Goal: Transaction & Acquisition: Book appointment/travel/reservation

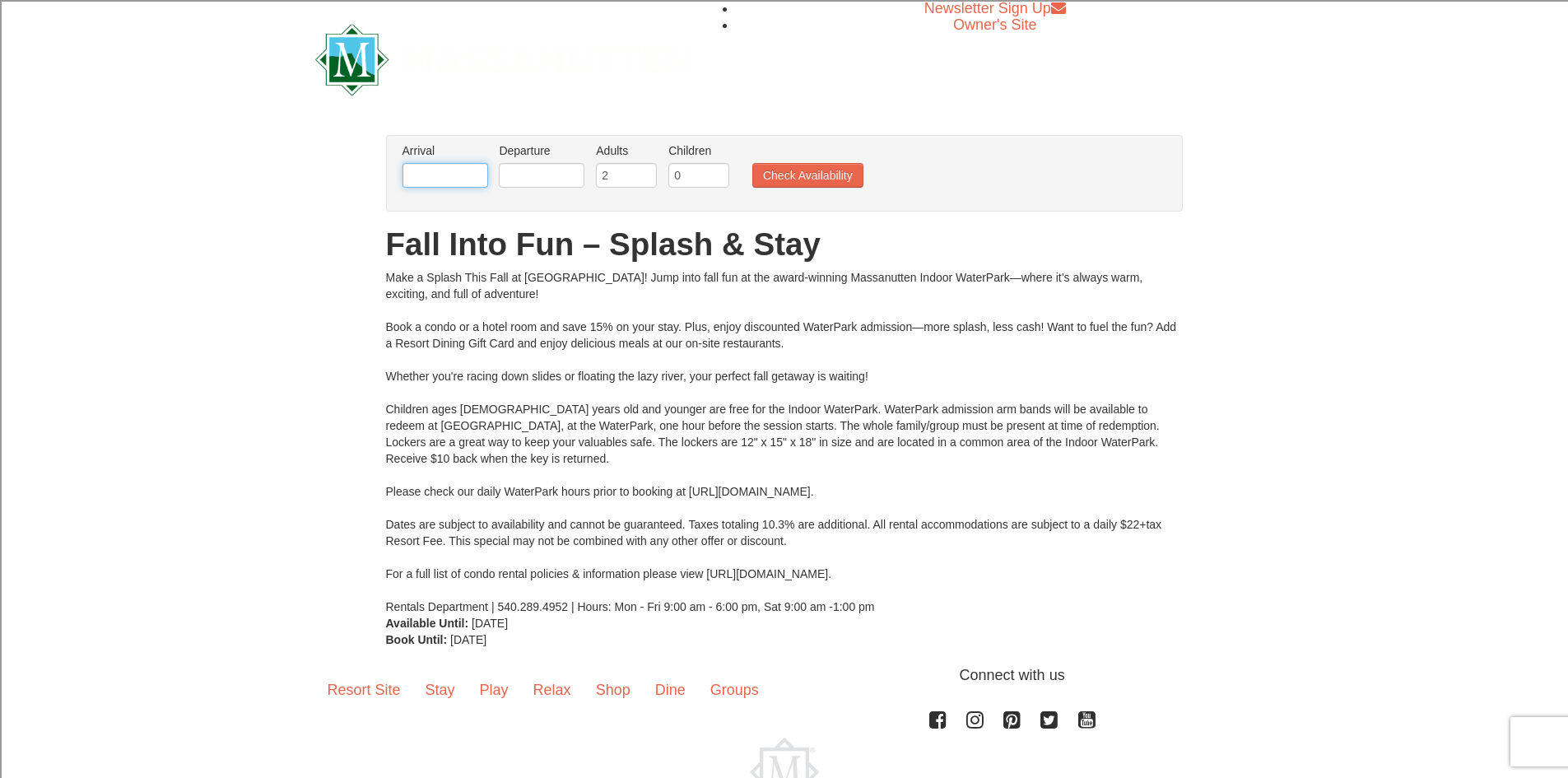
click at [439, 180] on input "text" at bounding box center [445, 174] width 86 height 24
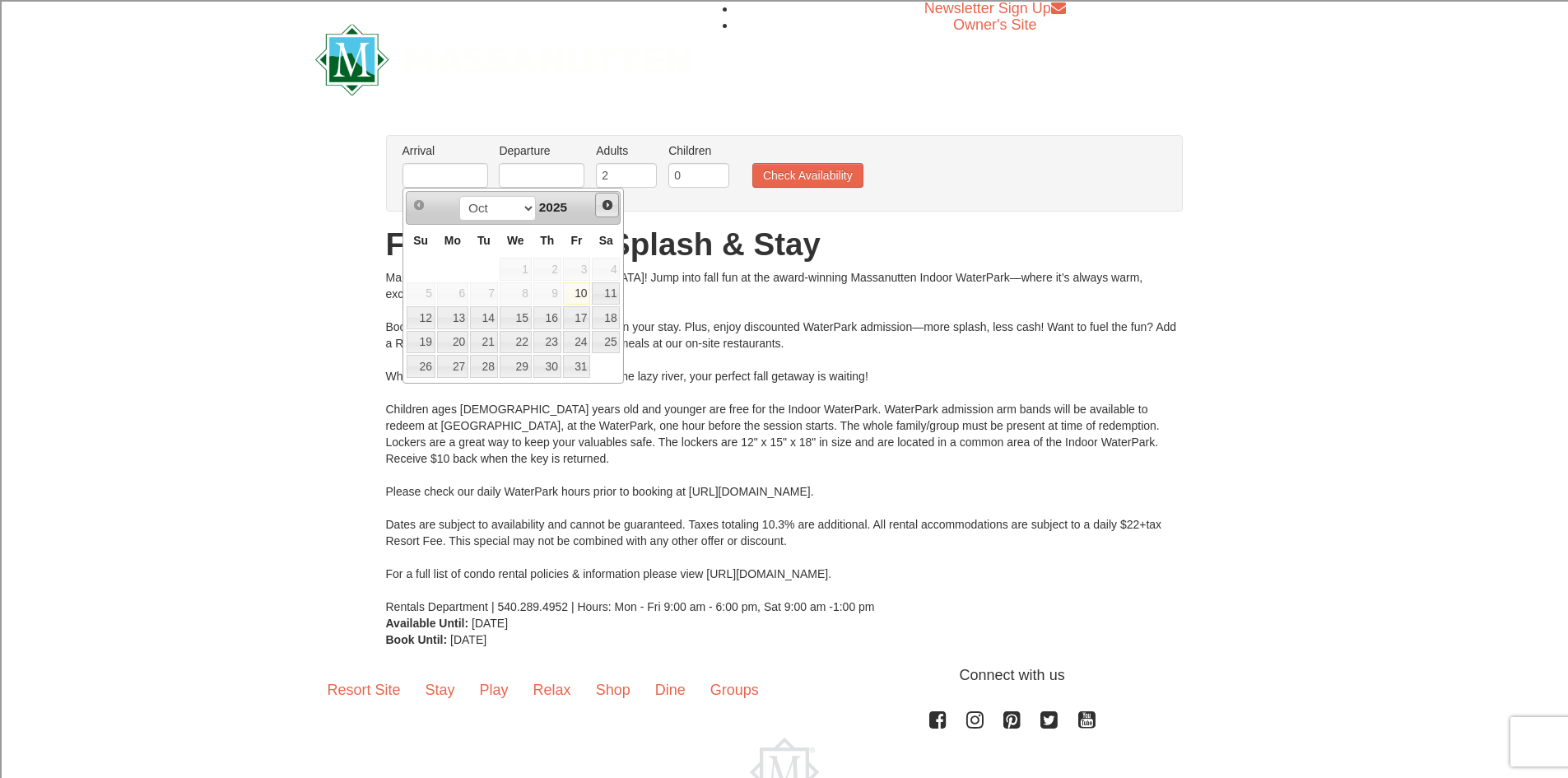
click at [605, 198] on link "Next" at bounding box center [607, 205] width 24 height 24
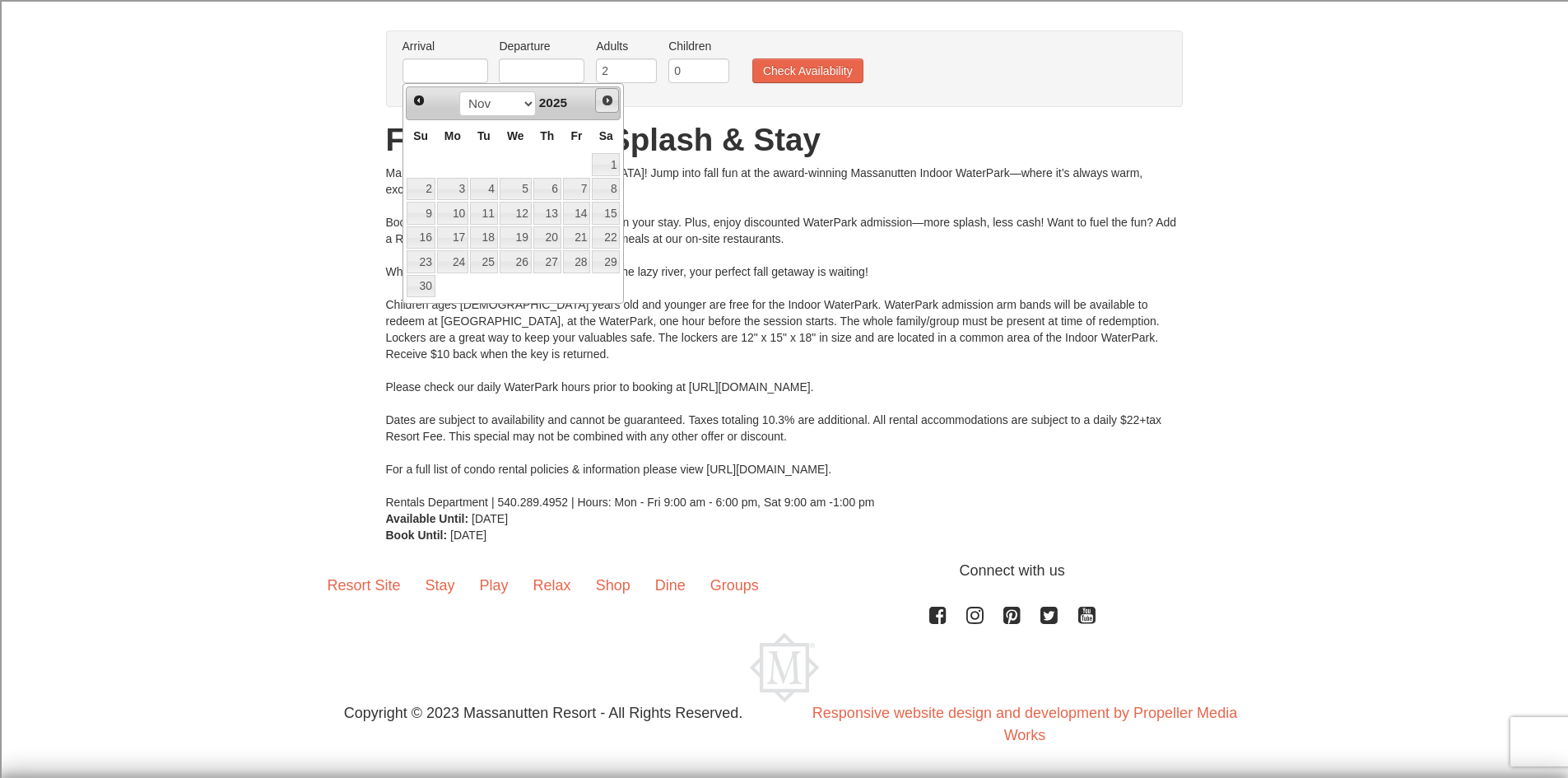
click at [615, 100] on link "Next" at bounding box center [607, 100] width 24 height 24
click at [576, 169] on link "5" at bounding box center [576, 164] width 28 height 23
type input "[DATE]"
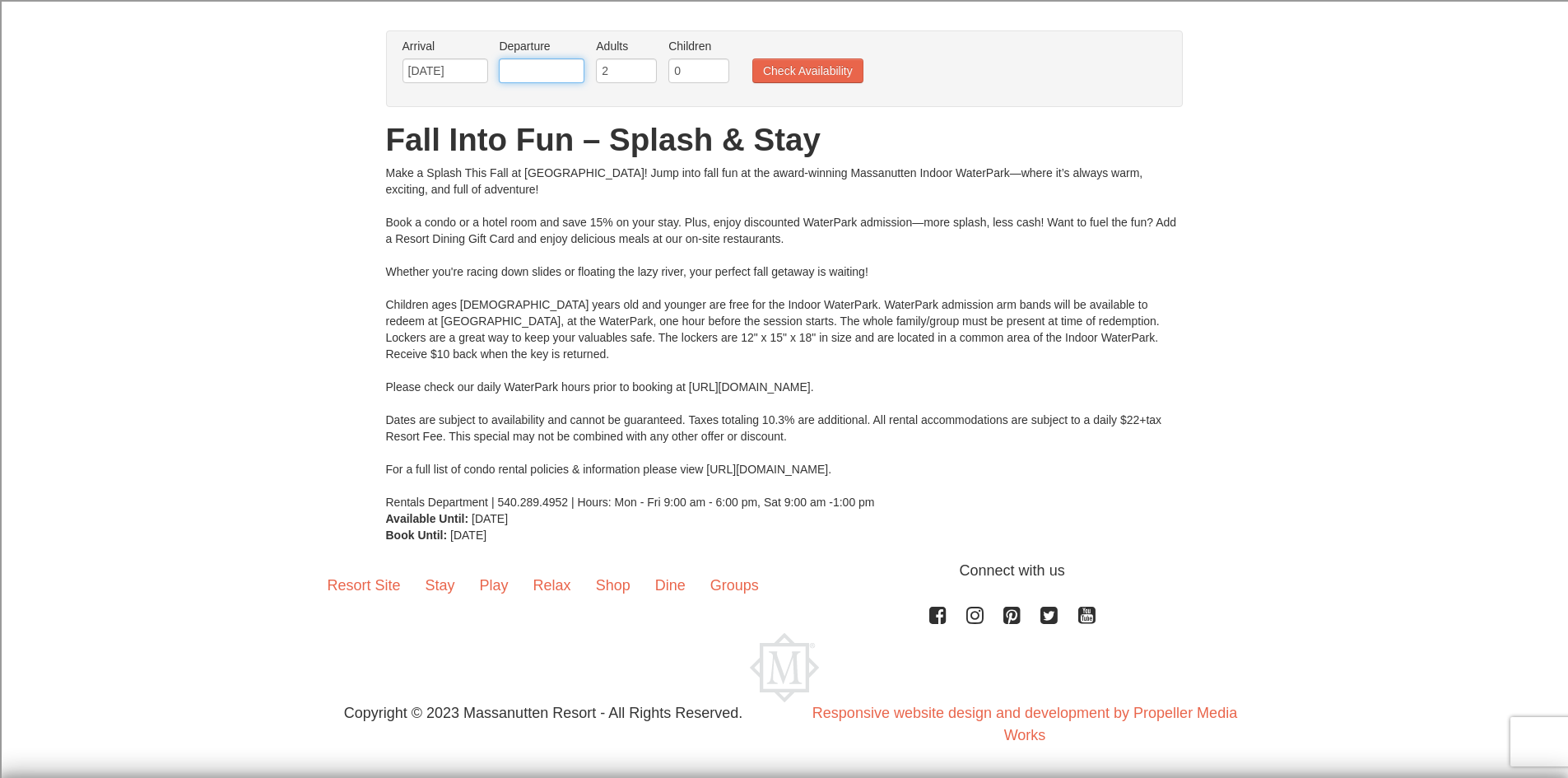
click at [543, 71] on input "text" at bounding box center [542, 70] width 86 height 24
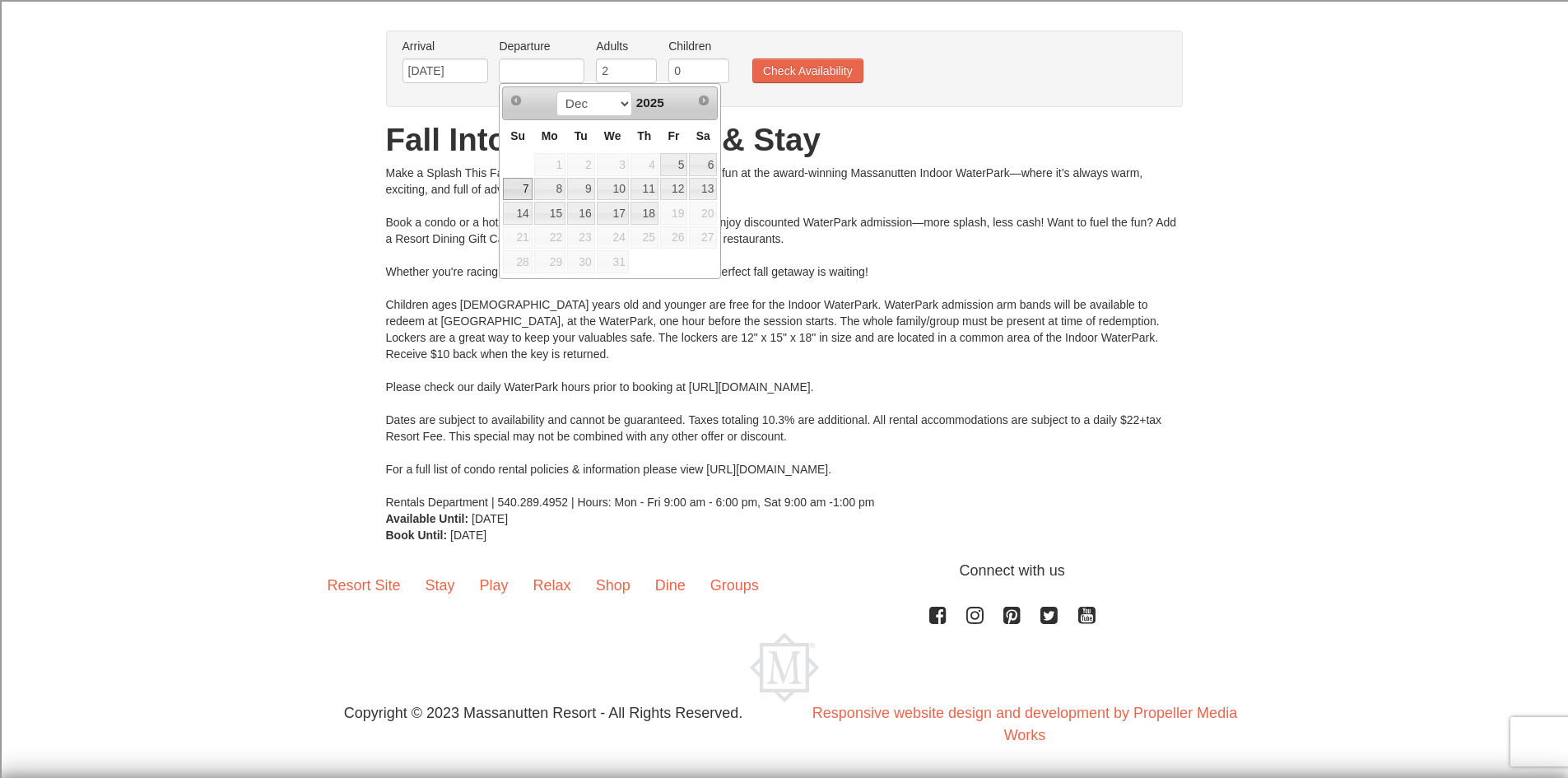
click at [527, 184] on link "7" at bounding box center [517, 189] width 29 height 23
type input "[DATE]"
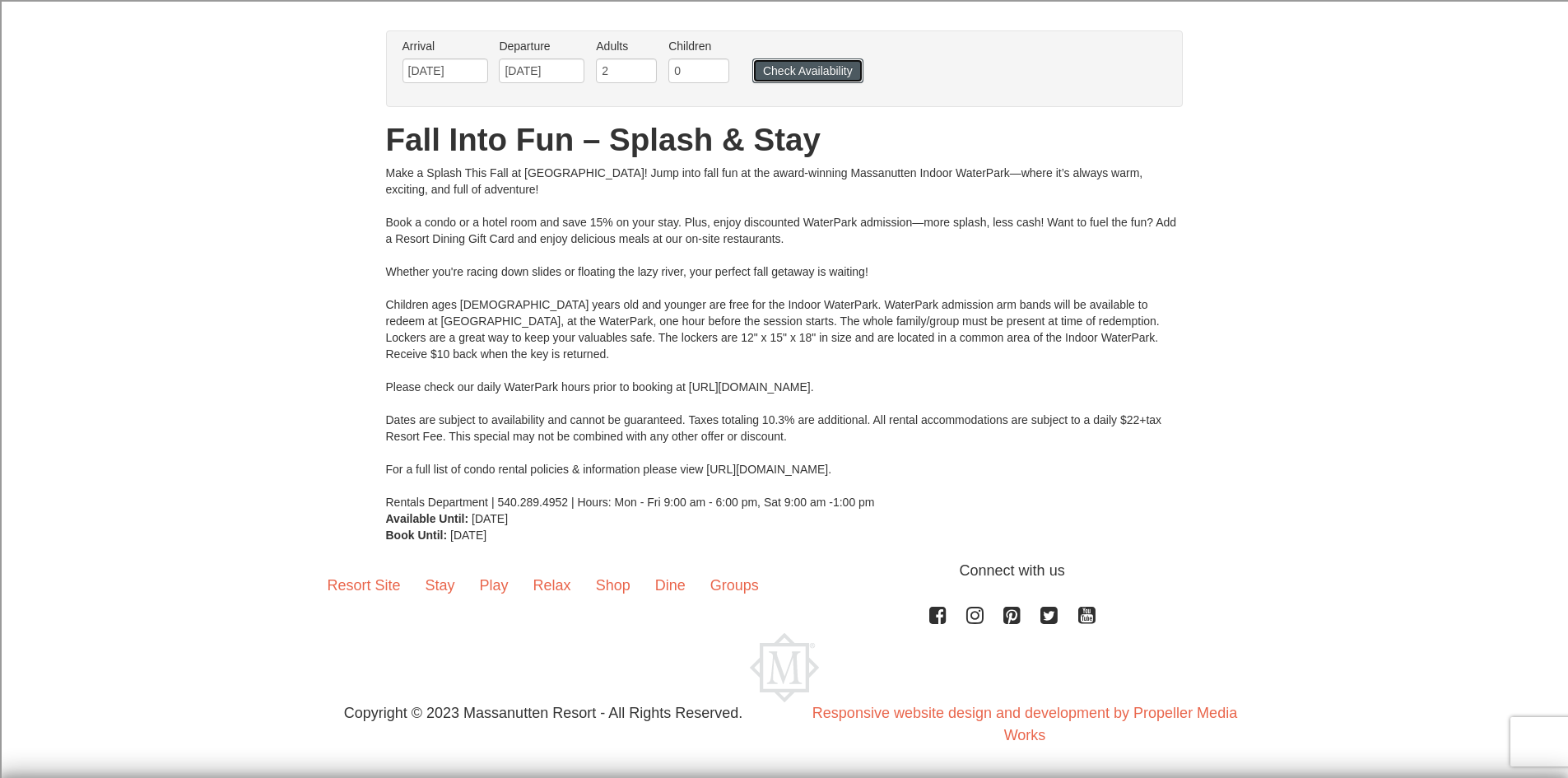
click at [818, 72] on button "Check Availability" at bounding box center [807, 70] width 112 height 24
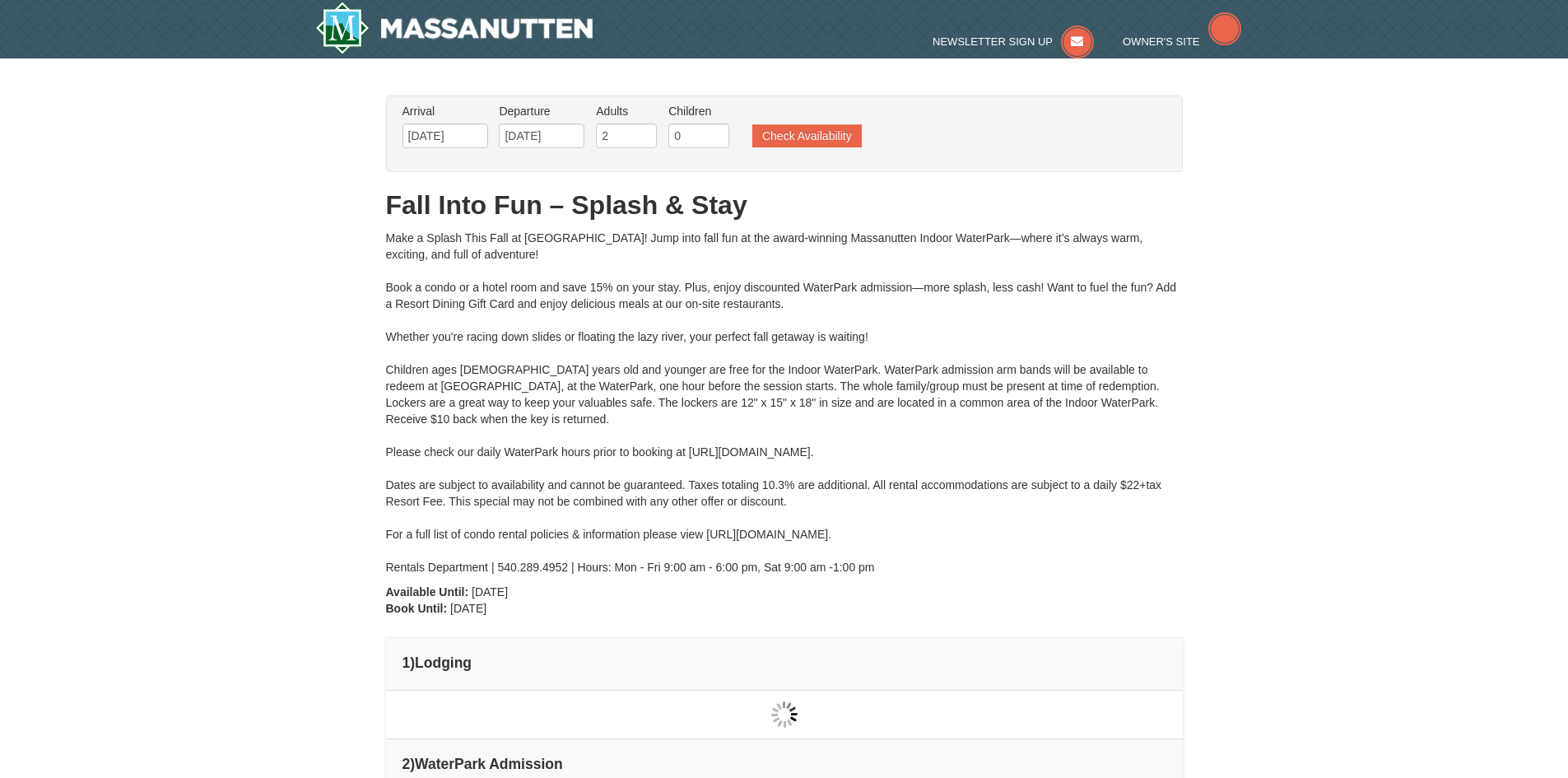
type input "[DATE]"
type input "12/06/2025"
type input "[DATE]"
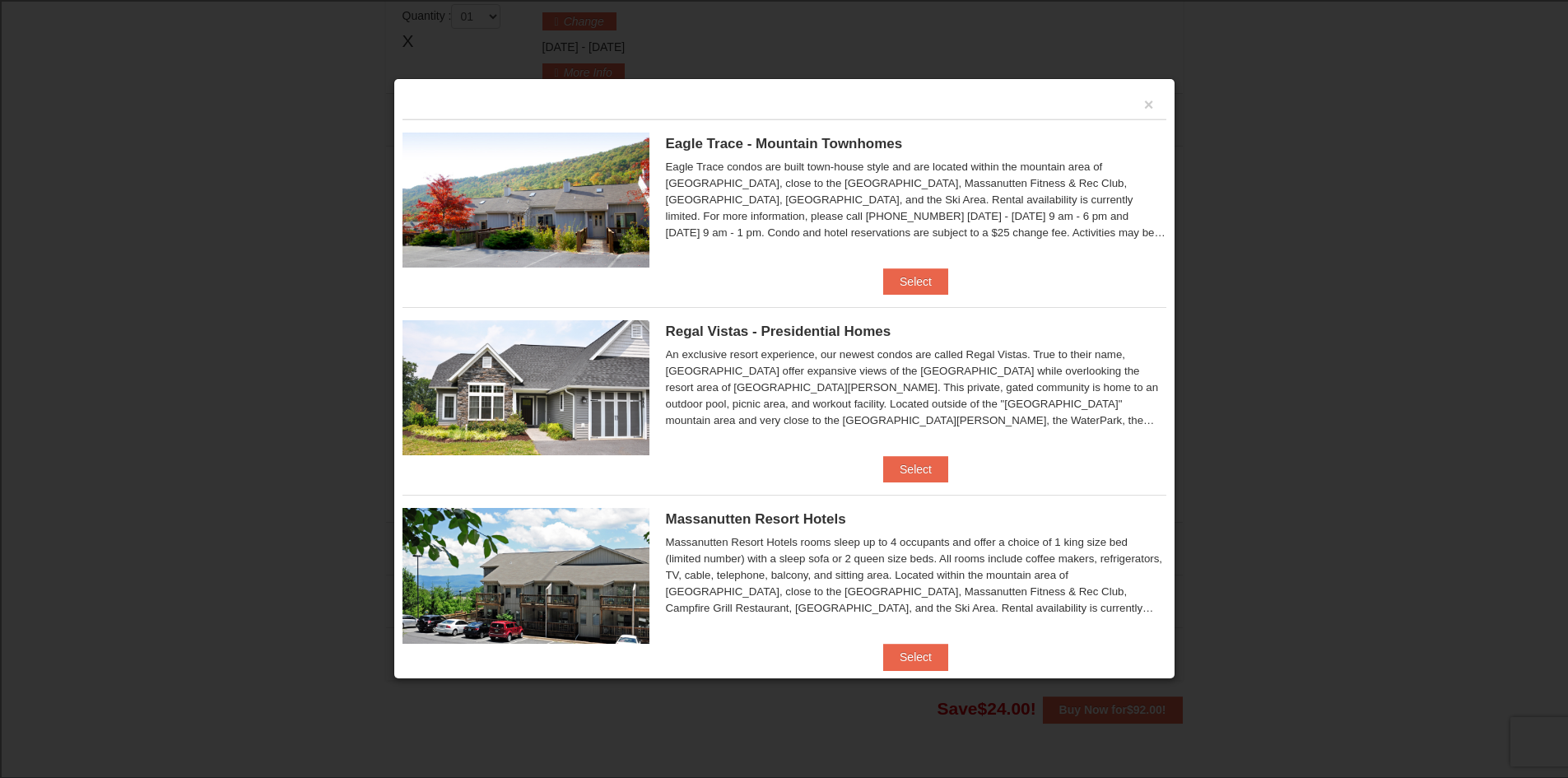
scroll to position [700, 0]
click at [926, 660] on button "Select" at bounding box center [916, 656] width 65 height 26
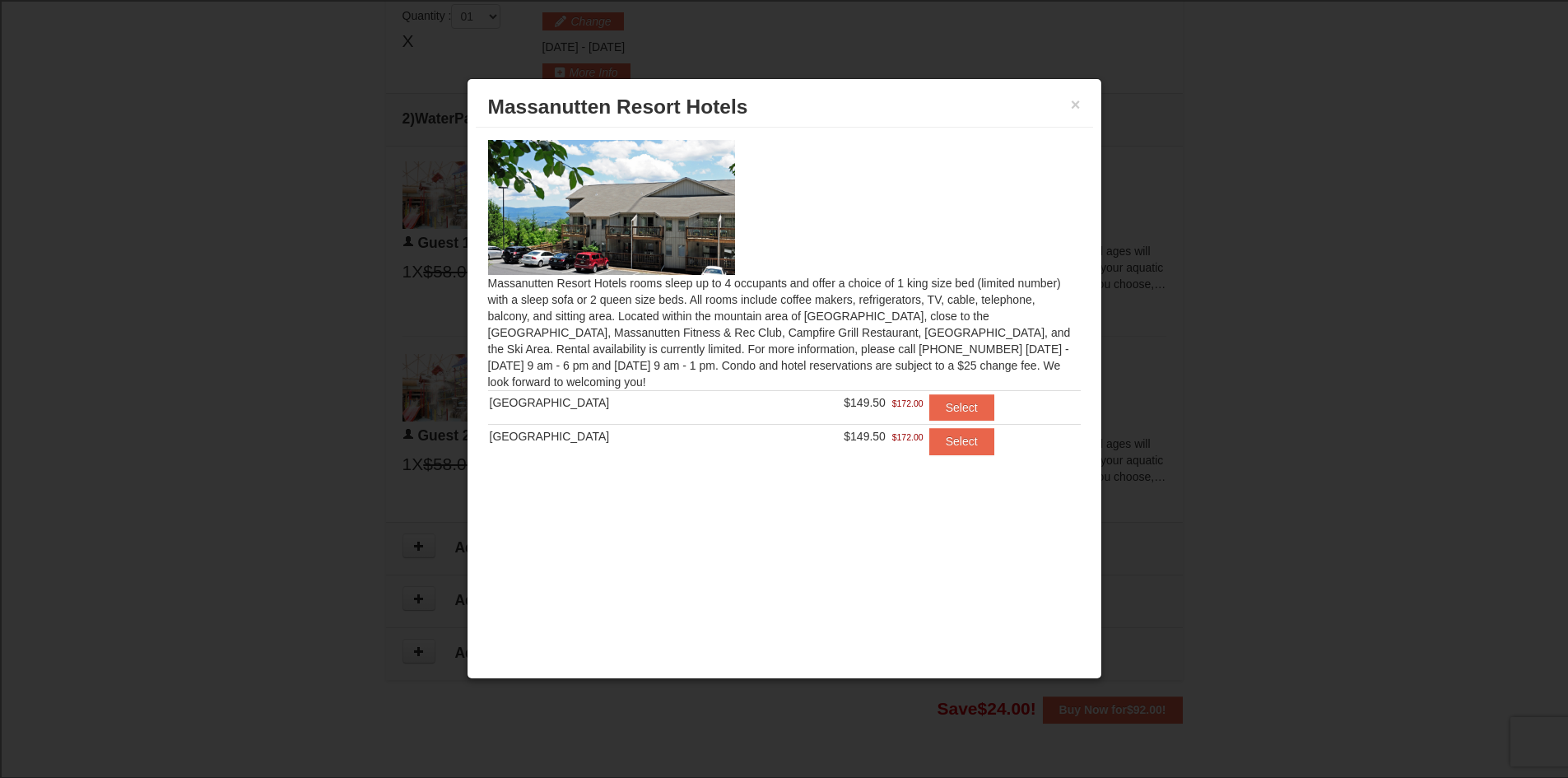
click at [1430, 79] on div at bounding box center [784, 389] width 1568 height 778
